Goal: Information Seeking & Learning: Learn about a topic

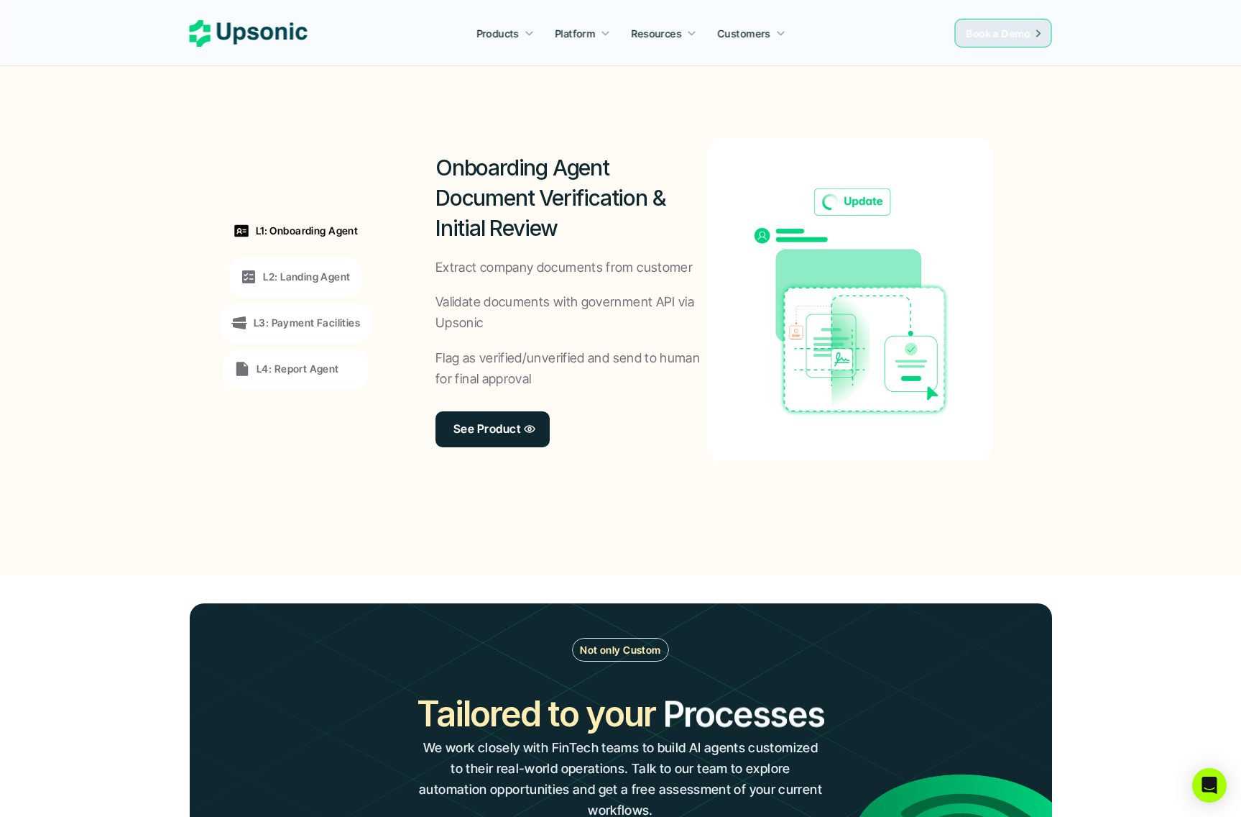
scroll to position [1000, 0]
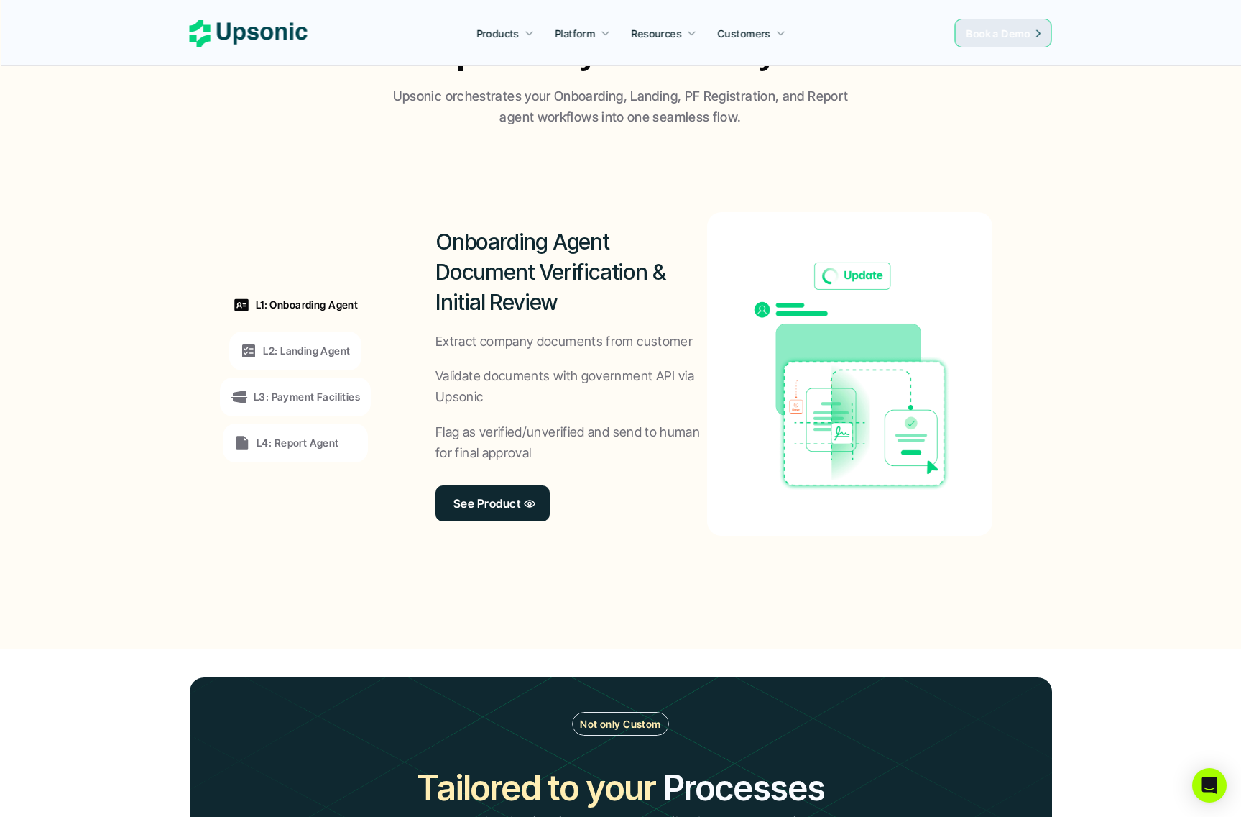
click at [313, 357] on p "L2: Landing Agent" at bounding box center [306, 350] width 87 height 15
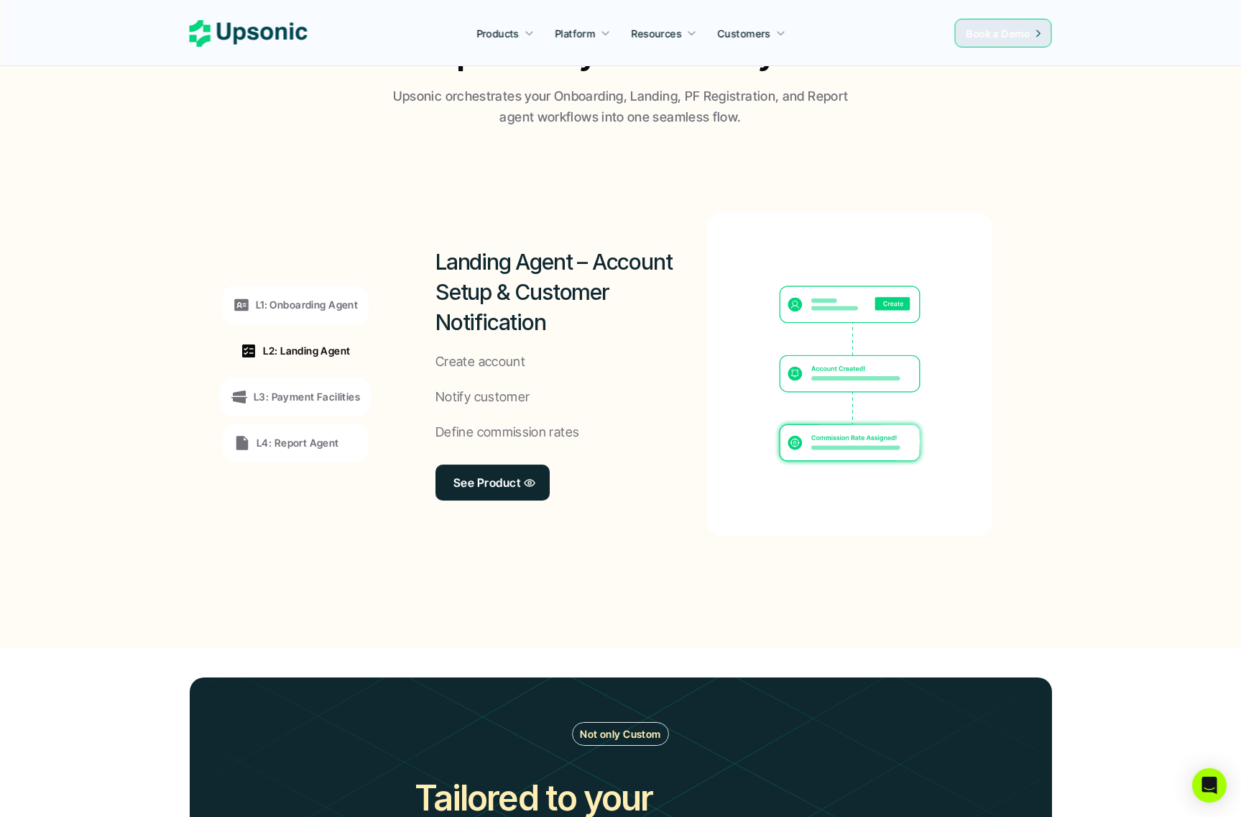
click at [320, 384] on div "L3: Payment Facilities" at bounding box center [295, 396] width 151 height 39
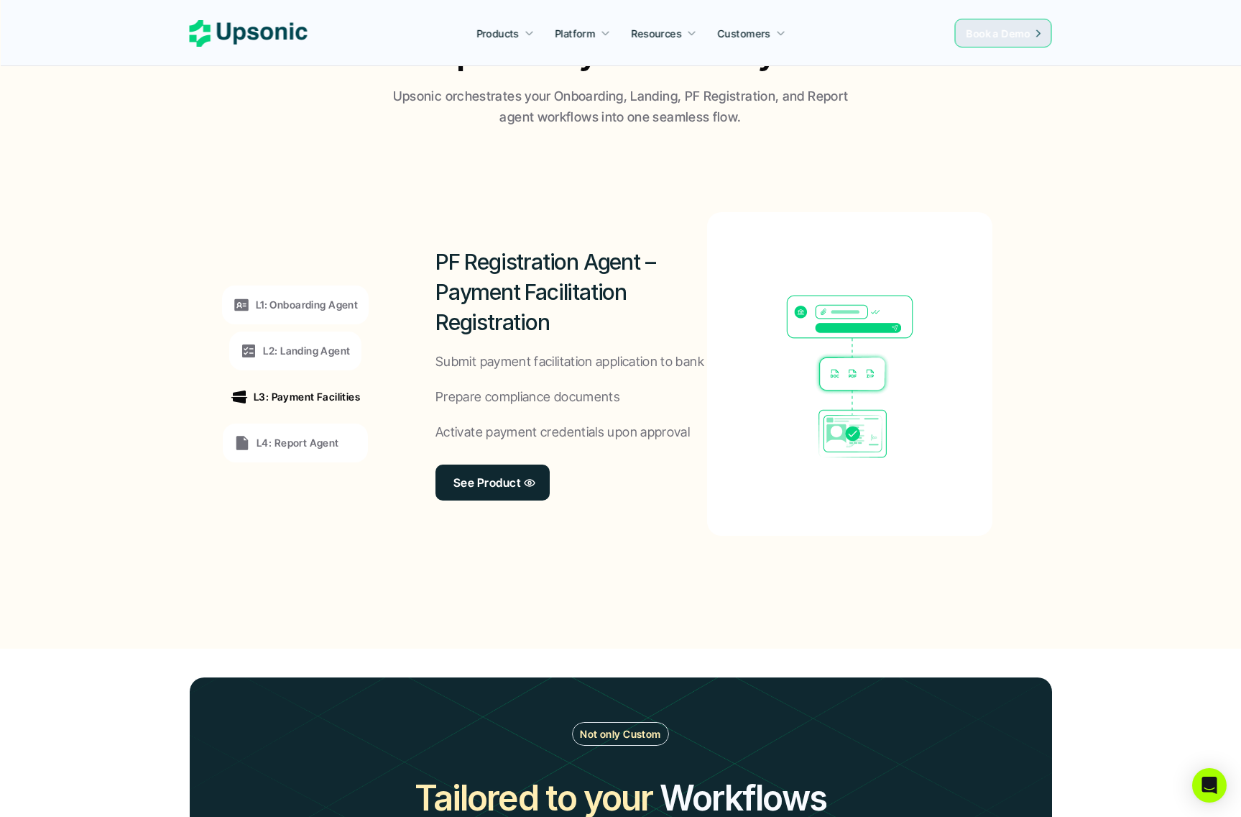
click at [323, 421] on div "L1: Onboarding Agent L2: Landing Agent L3: Payment Facilities L4: Report Agent" at bounding box center [296, 374] width 198 height 388
click at [323, 452] on div "L4: Report Agent" at bounding box center [295, 442] width 145 height 39
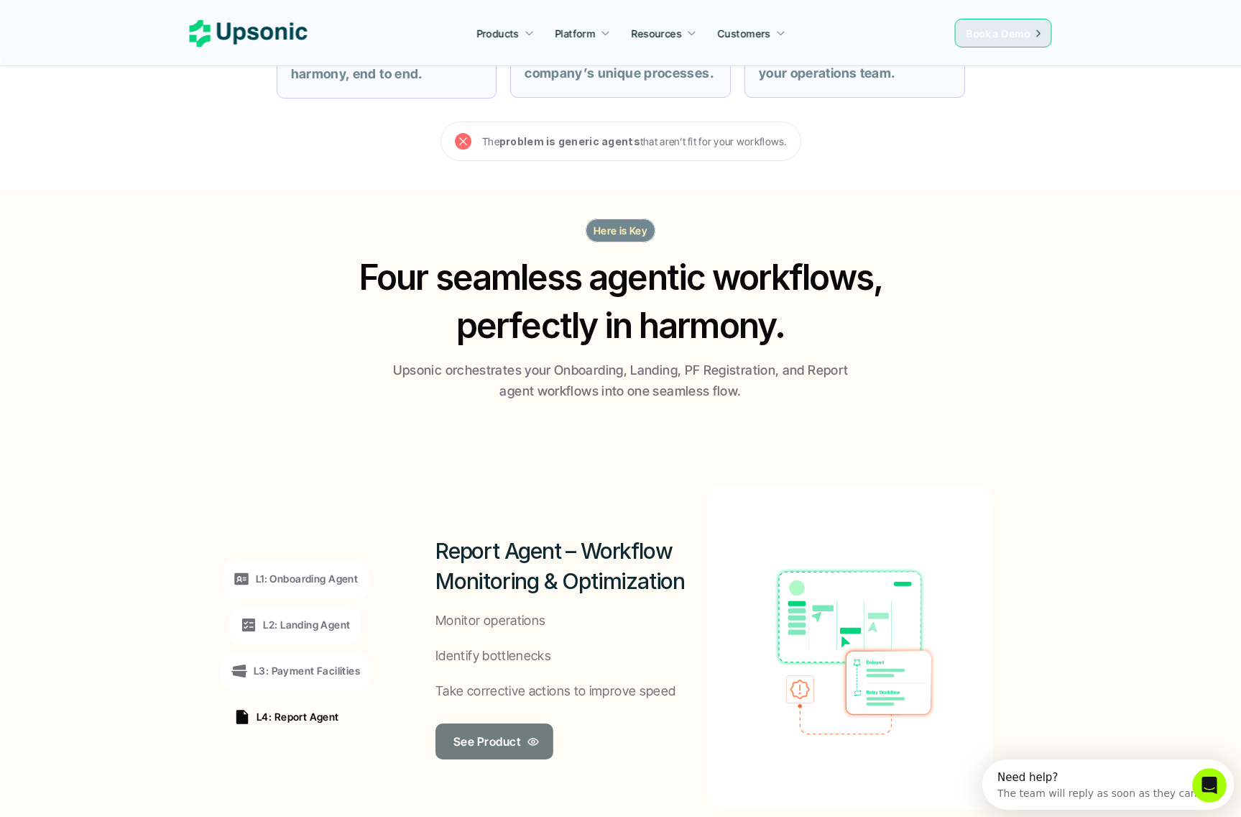
scroll to position [0, 0]
click at [477, 729] on link "See Product" at bounding box center [494, 741] width 116 height 36
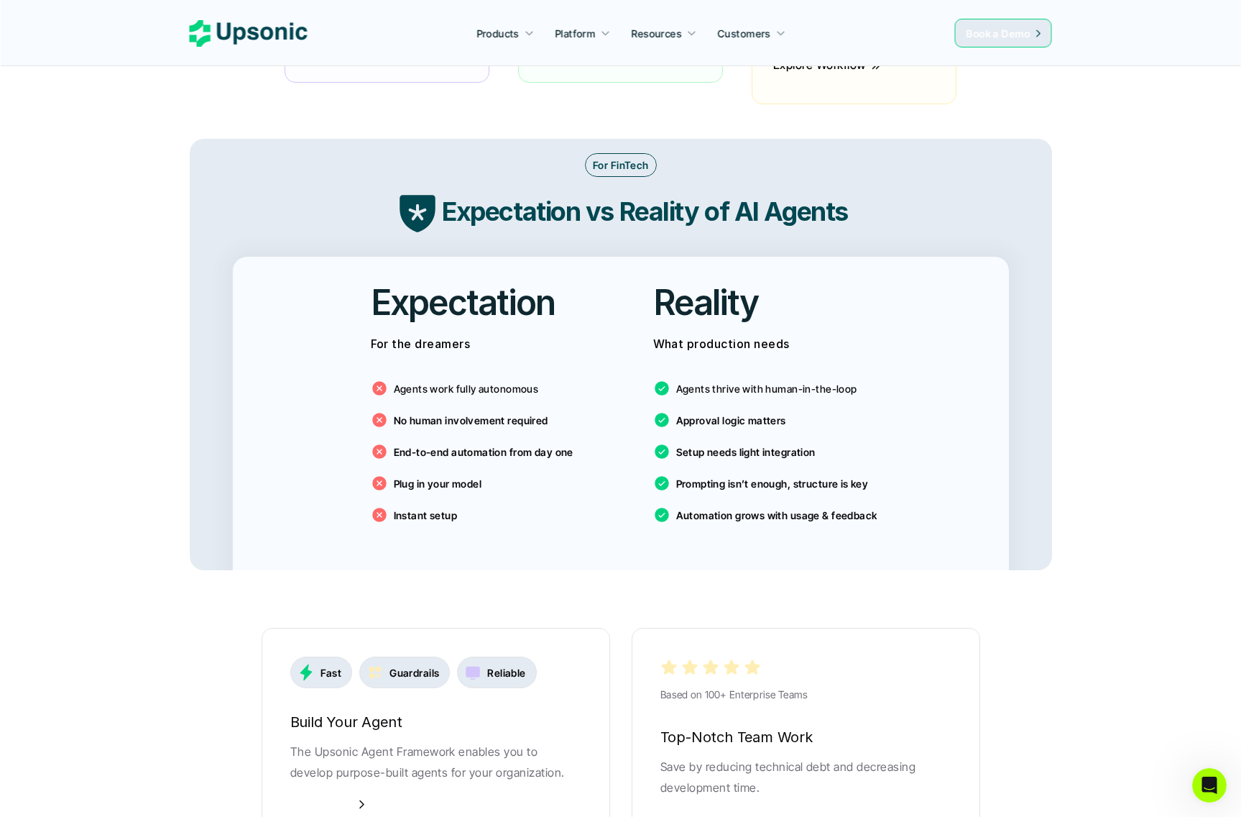
scroll to position [2203, 0]
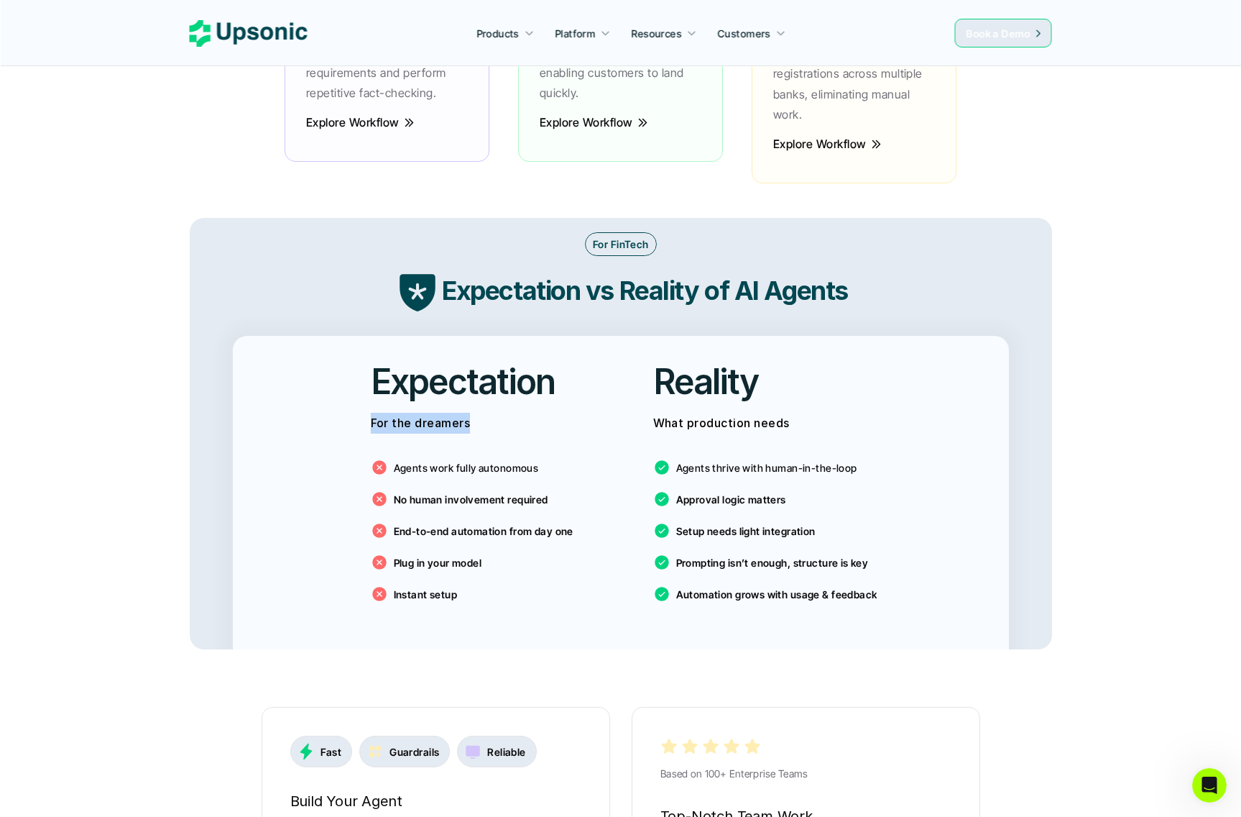
drag, startPoint x: 365, startPoint y: 399, endPoint x: 500, endPoint y: 400, distance: 134.4
click at [500, 400] on div "Expectation For the dreamers Agents work fully autonomous No human involvement …" at bounding box center [479, 485] width 261 height 299
click at [682, 413] on div "Reality What production needs Agents thrive with human-in-the-loop Approval log…" at bounding box center [762, 485] width 261 height 299
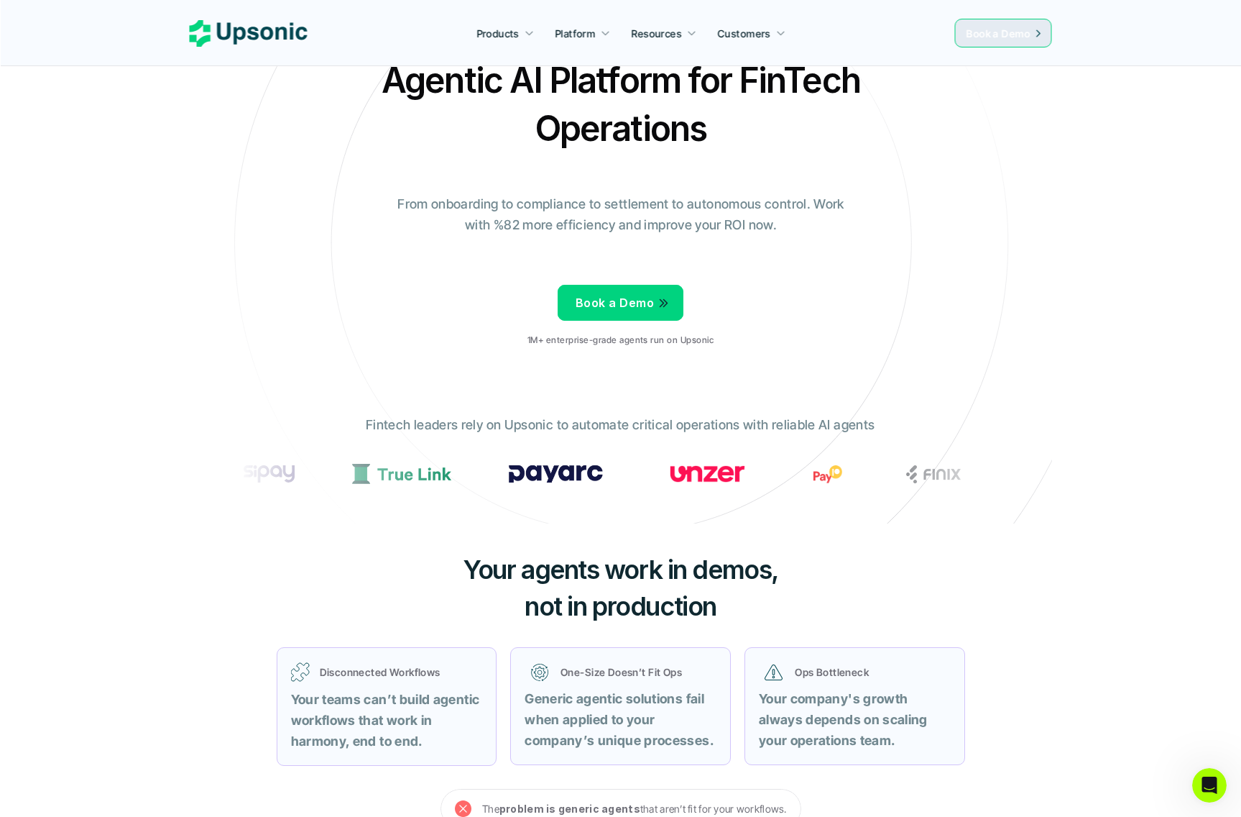
scroll to position [0, 0]
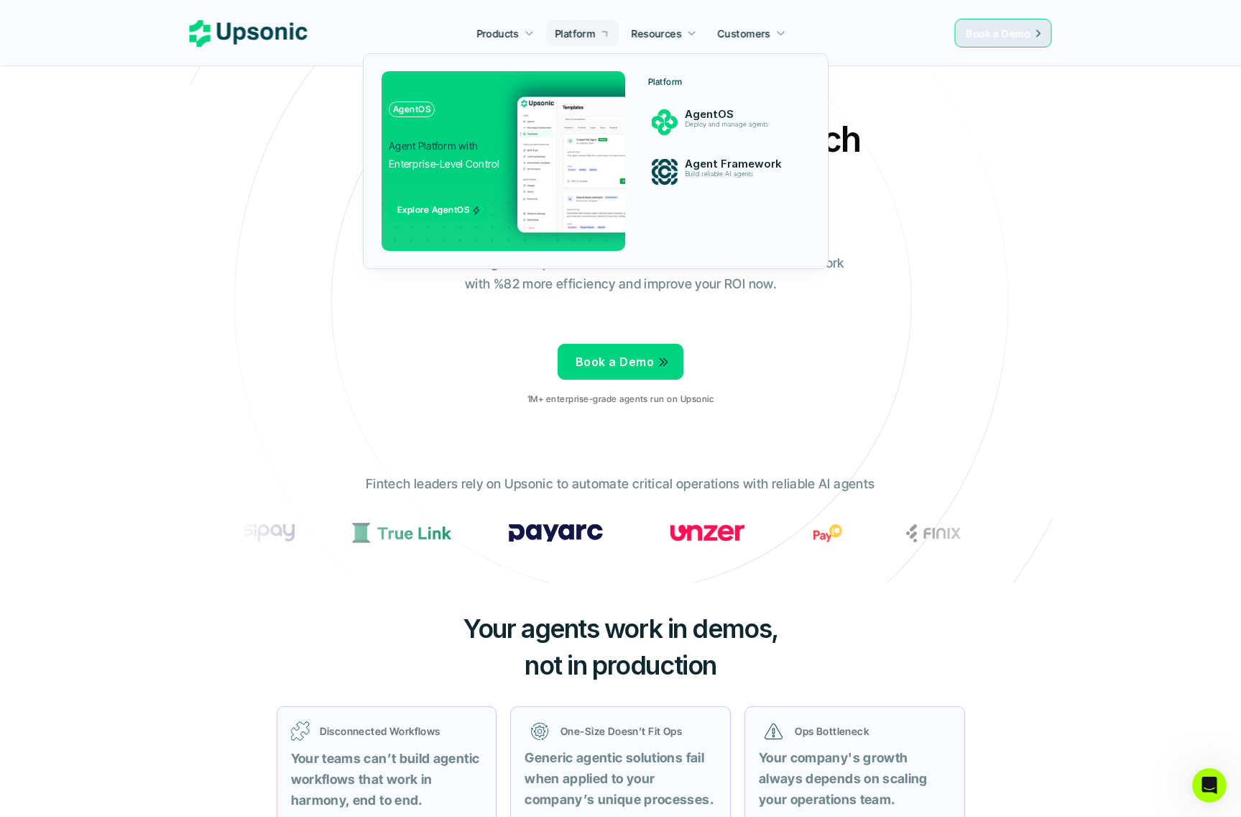
click at [566, 35] on p "Platform" at bounding box center [575, 33] width 40 height 15
click at [548, 155] on img at bounding box center [658, 164] width 280 height 136
click at [666, 114] on img at bounding box center [661, 122] width 27 height 27
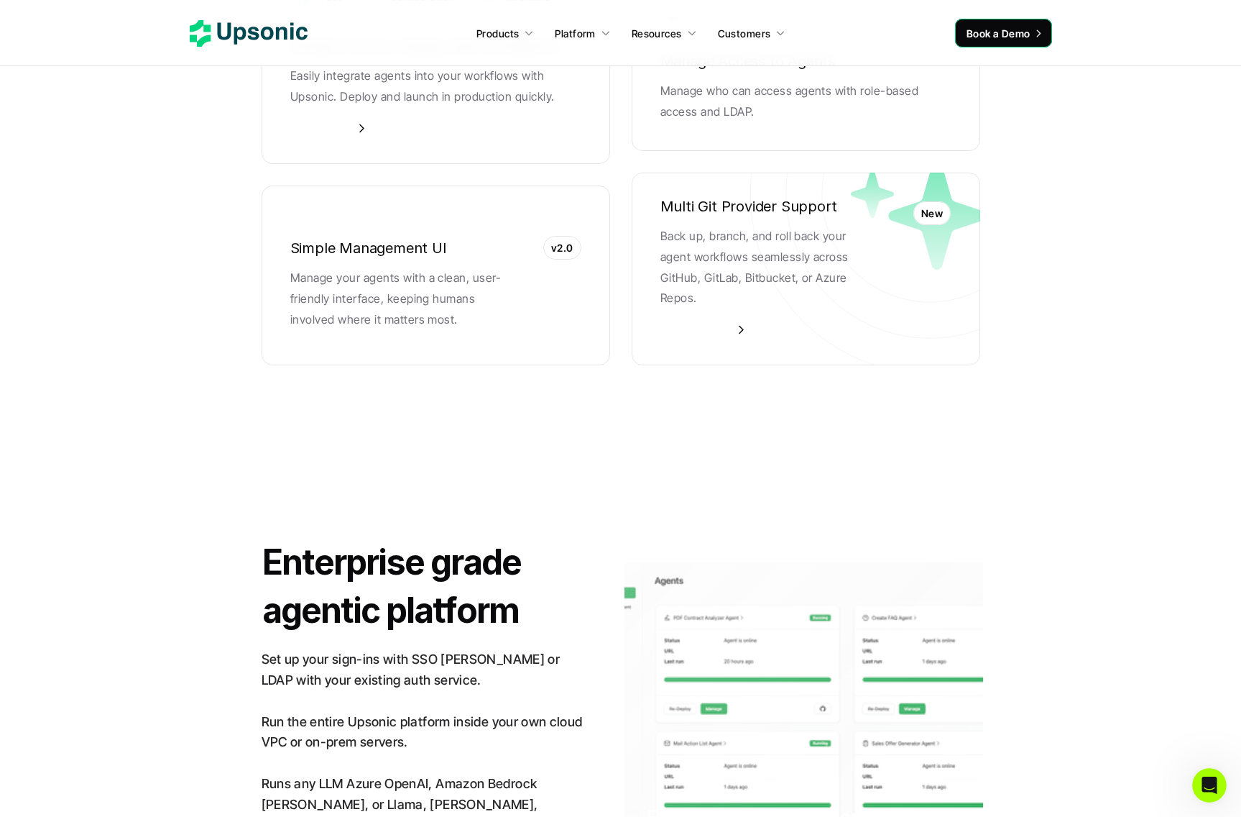
scroll to position [3435, 0]
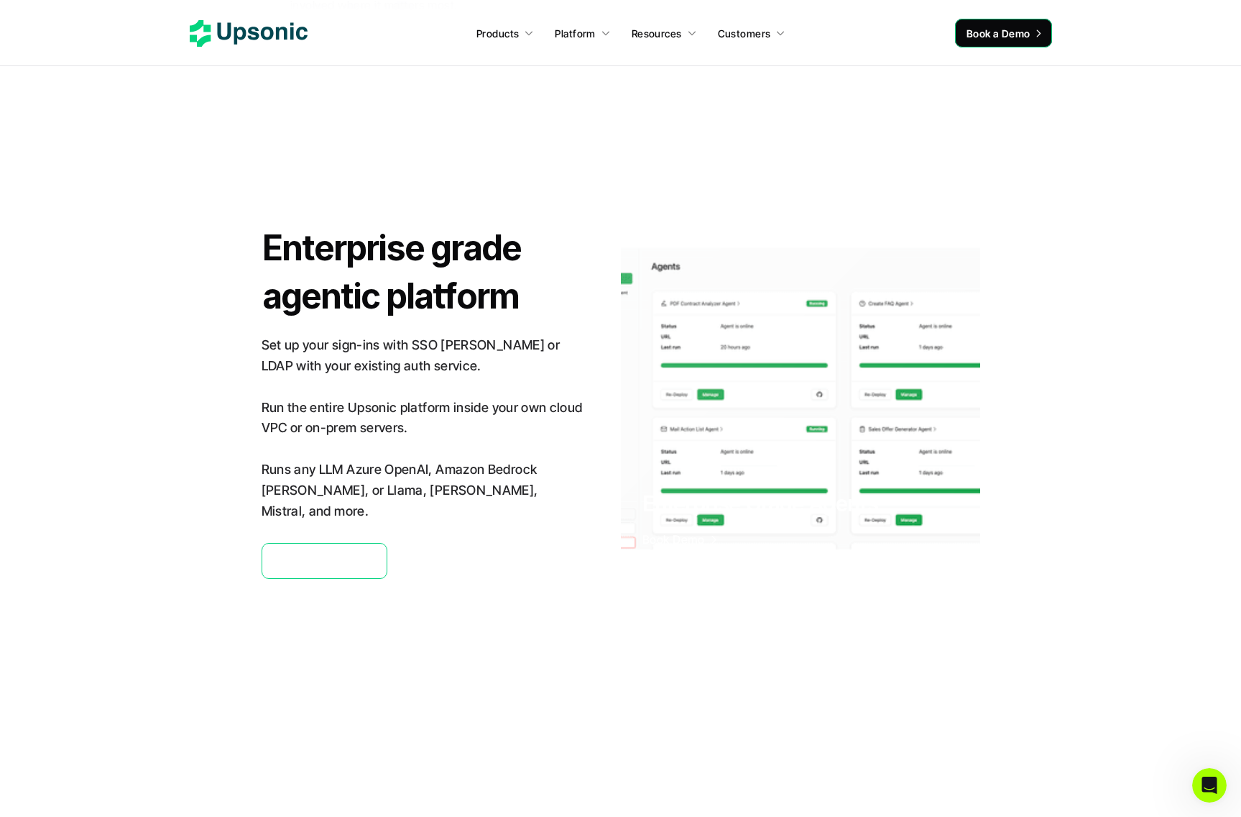
click at [699, 337] on div at bounding box center [800, 404] width 359 height 331
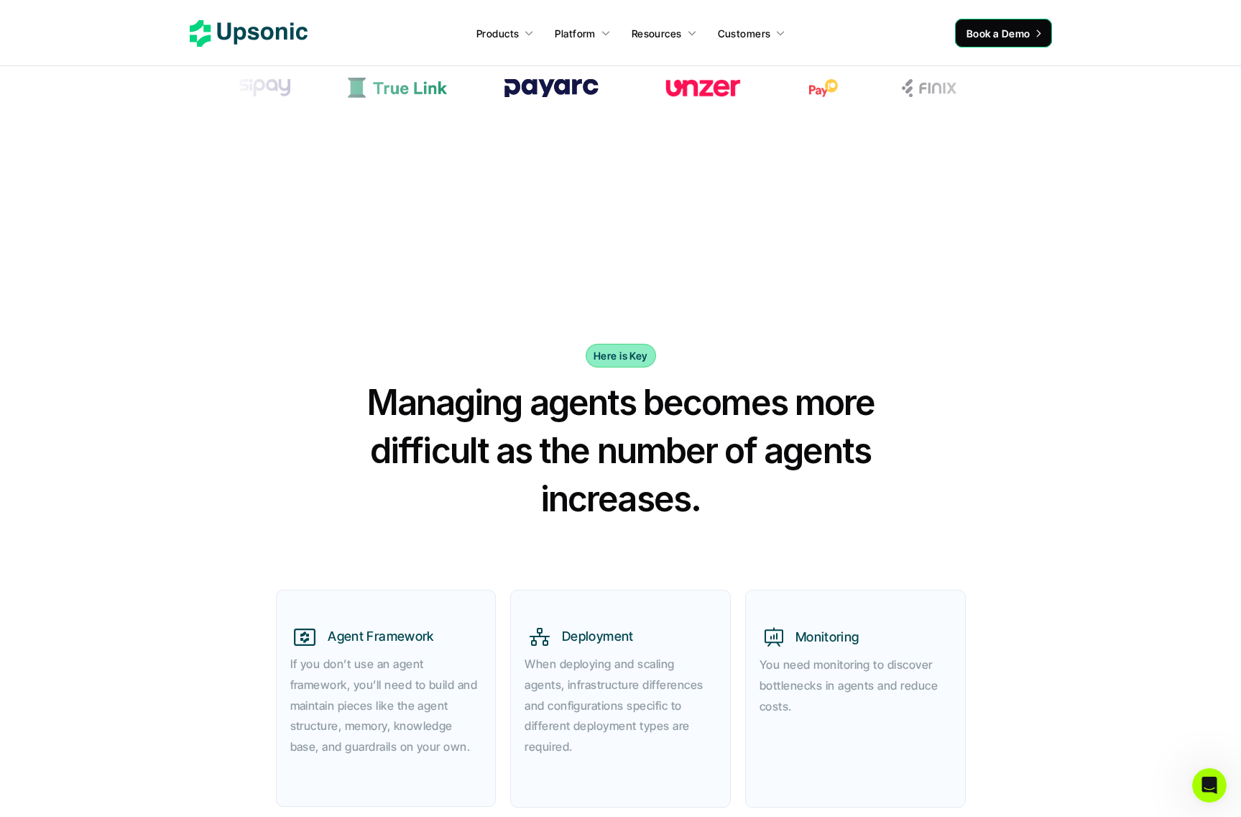
scroll to position [0, 0]
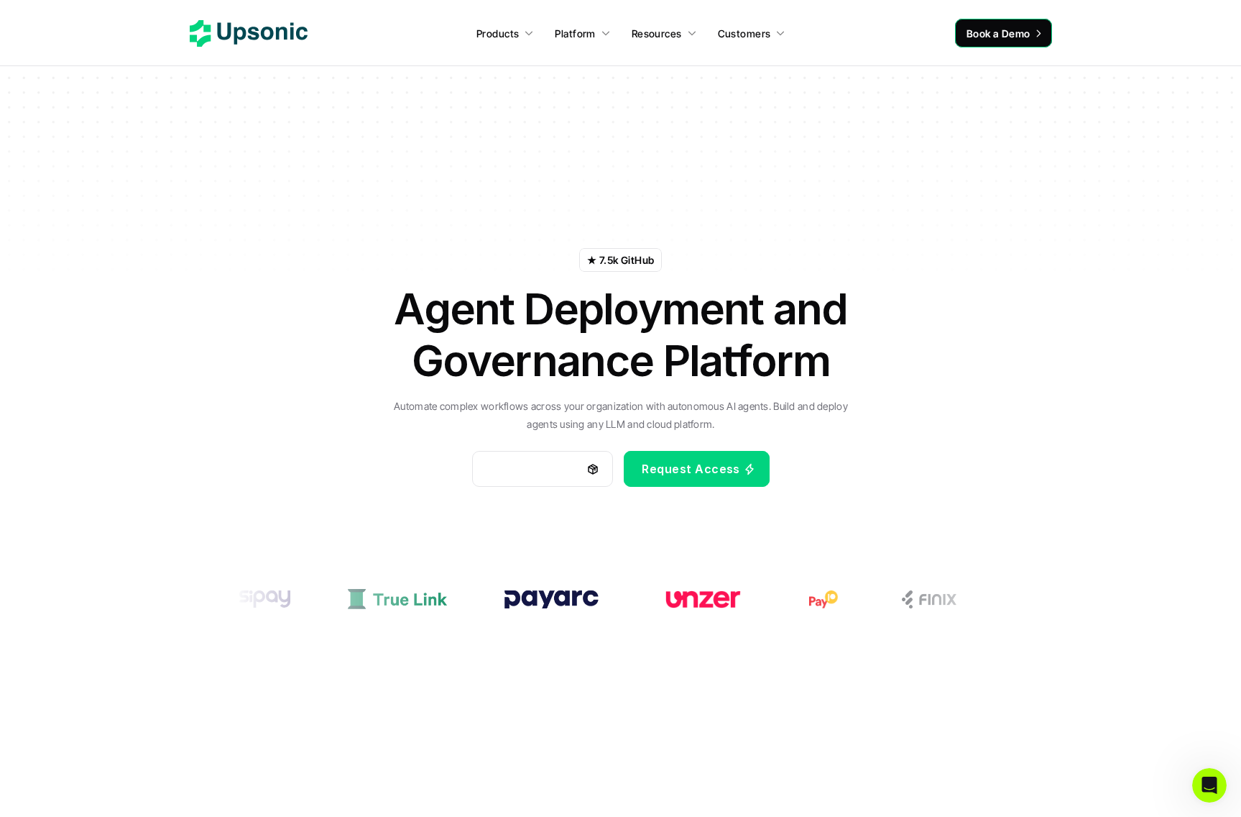
click at [280, 24] on icon at bounding box center [249, 33] width 118 height 27
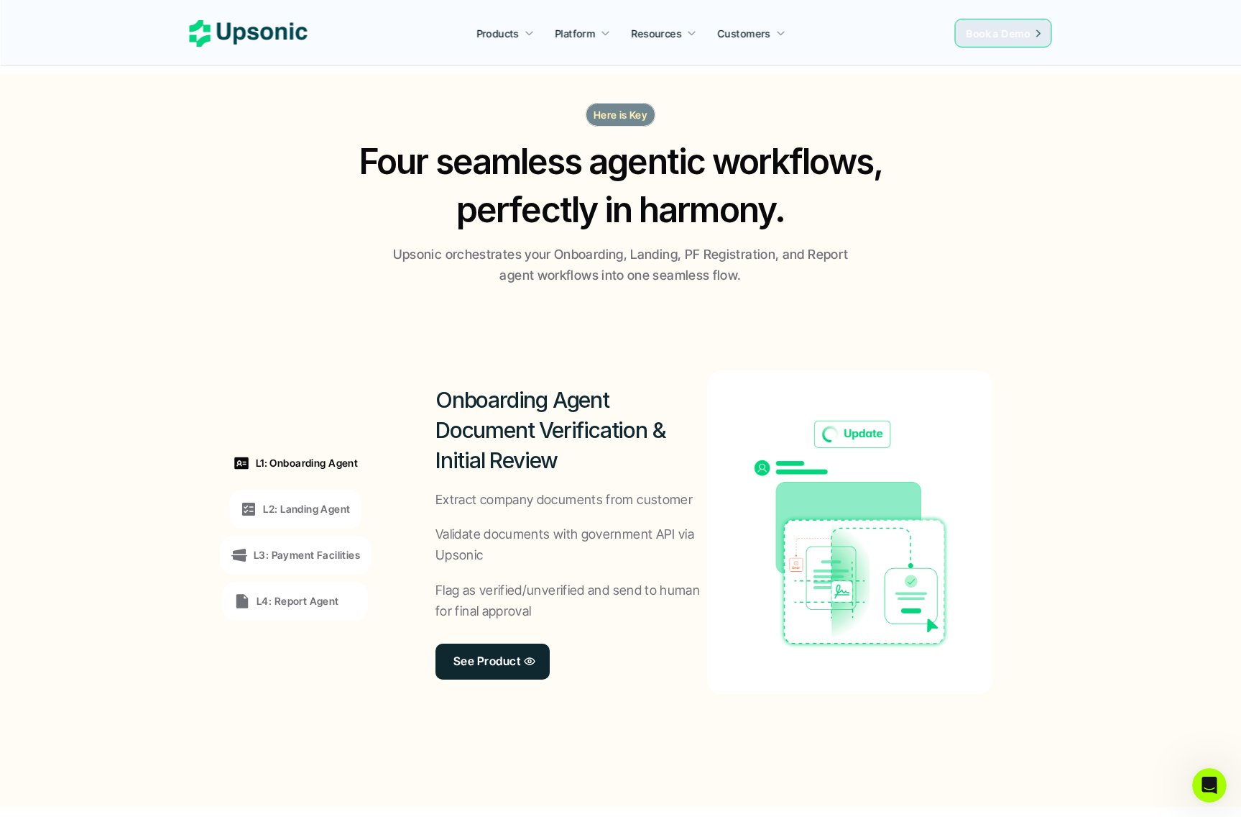
scroll to position [990, 0]
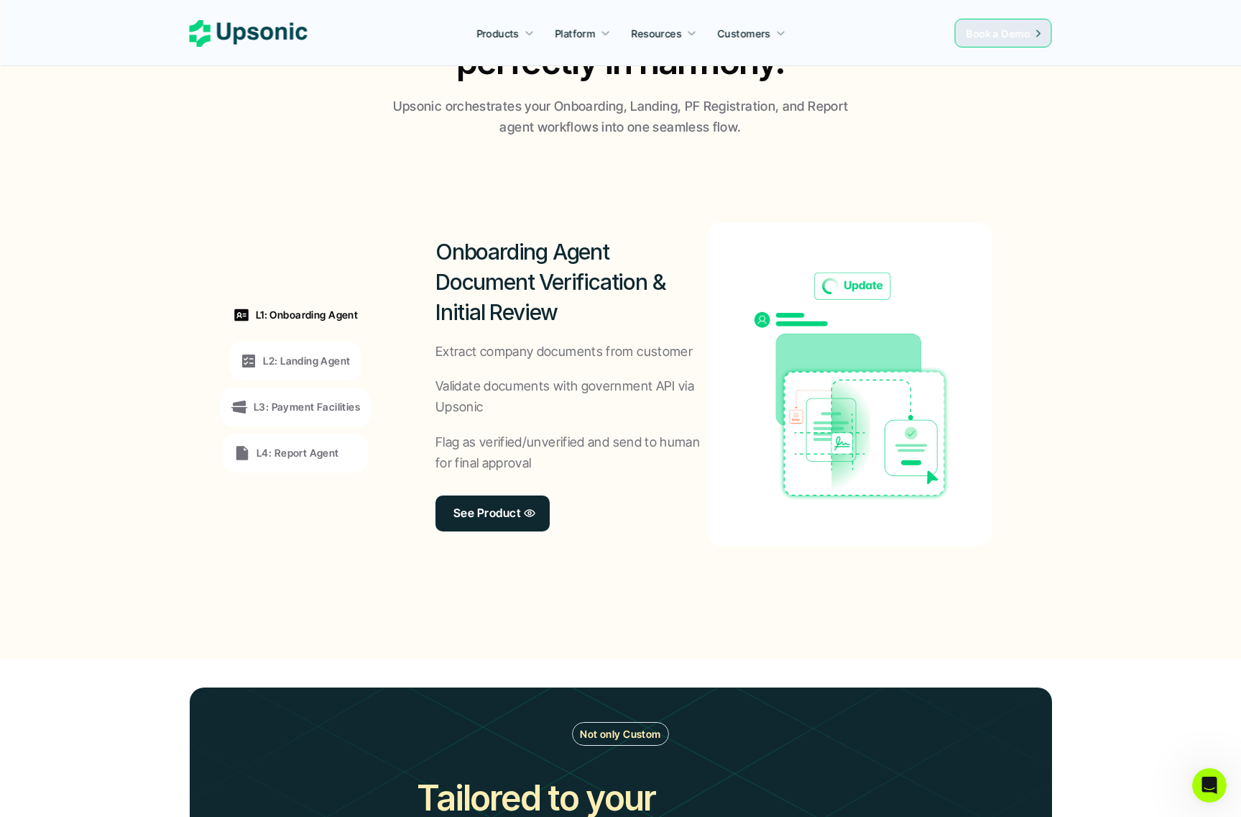
click at [261, 362] on div "L2: Landing Agent" at bounding box center [295, 360] width 110 height 17
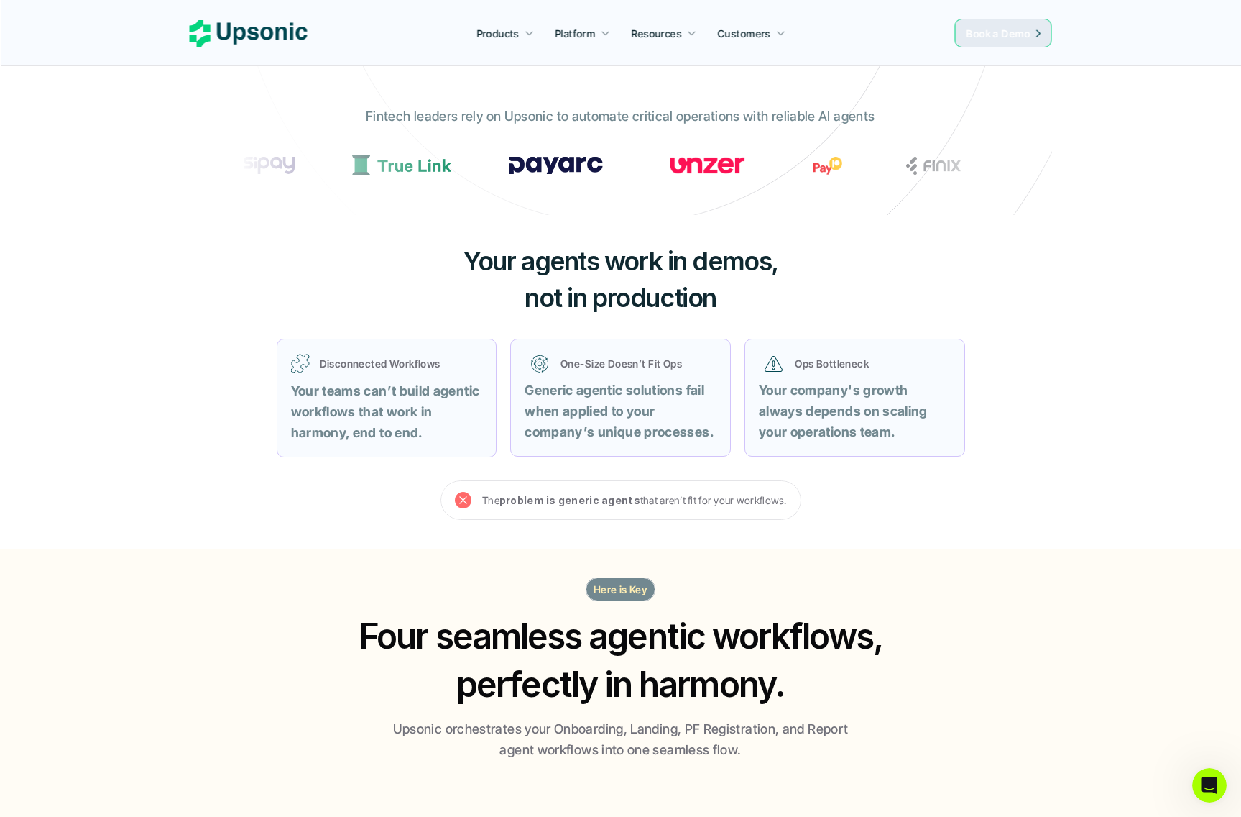
scroll to position [0, 0]
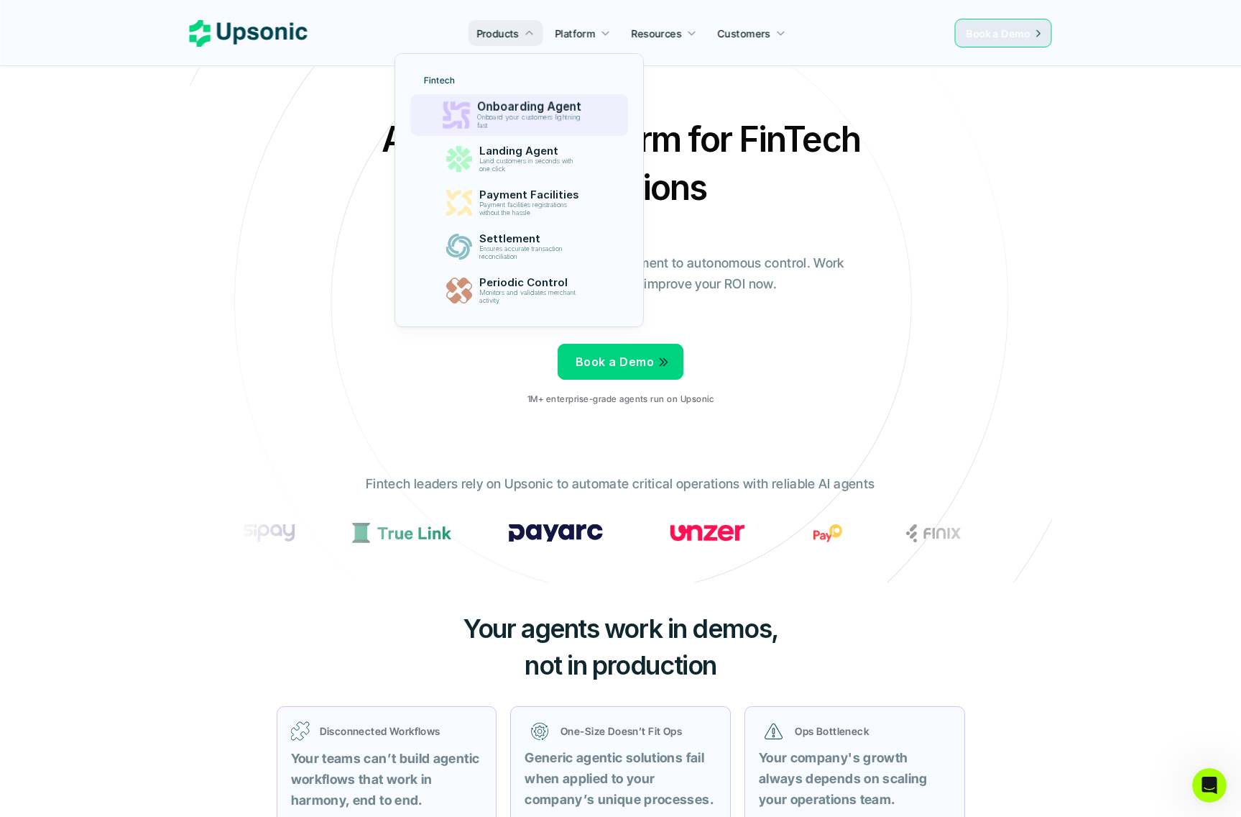
click at [503, 116] on p "Onboard your customers lightning fast" at bounding box center [532, 122] width 110 height 17
